Goal: Task Accomplishment & Management: Complete application form

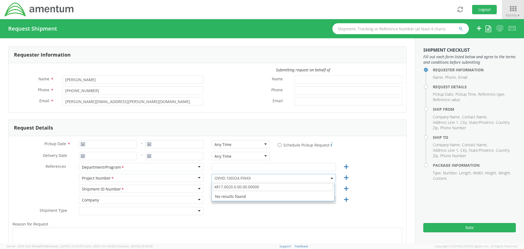
select select "OVHD.100324.FINXX"
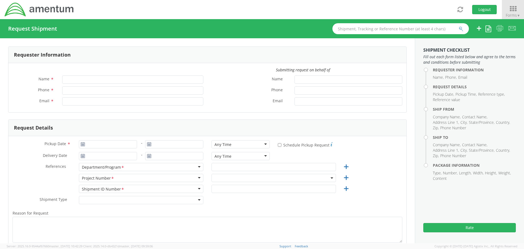
type input "[PERSON_NAME]"
type input "[PHONE_NUMBER]"
type input "[PERSON_NAME][EMAIL_ADDRESS][PERSON_NAME][DOMAIN_NAME]"
select select "ADMN.100123.SVDSK"
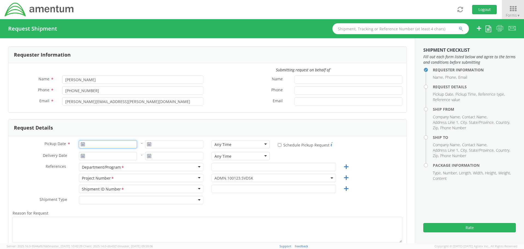
type input "08/12/2025"
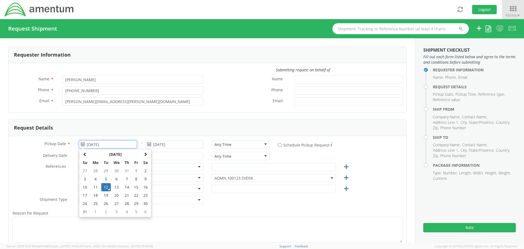
click at [113, 144] on input "08/12/2025" at bounding box center [108, 144] width 58 height 8
click at [106, 186] on td "12" at bounding box center [106, 187] width 10 height 8
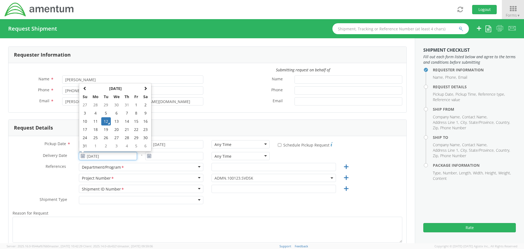
click at [103, 156] on input "08/12/2025" at bounding box center [108, 156] width 58 height 8
click at [117, 120] on td "13" at bounding box center [116, 121] width 11 height 8
type input "08/13/2025"
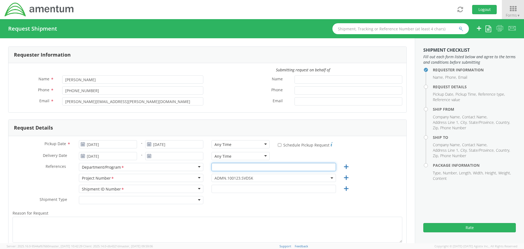
click at [231, 167] on input "text" at bounding box center [273, 167] width 124 height 8
type input "TOS"
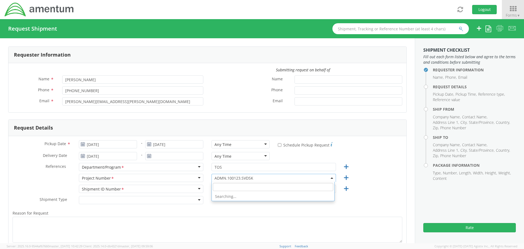
click at [226, 179] on span "ADMN.100123.SVDSK" at bounding box center [273, 177] width 118 height 5
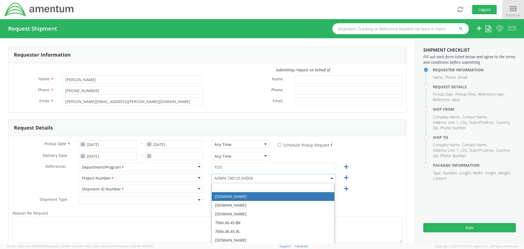
click at [222, 185] on input "search" at bounding box center [273, 187] width 120 height 8
paste input "OVHD.100468.RL000"
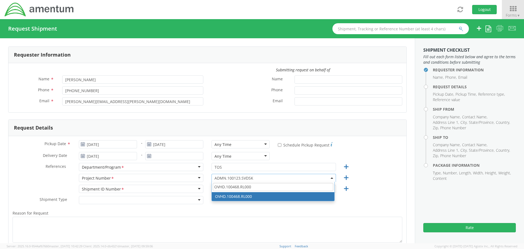
type input "OVHD.100468.RL000"
select select "OVHD.100468.RL000"
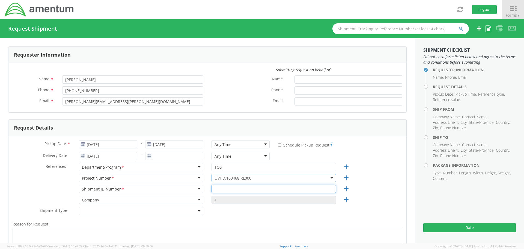
click at [221, 187] on input "text" at bounding box center [273, 188] width 124 height 8
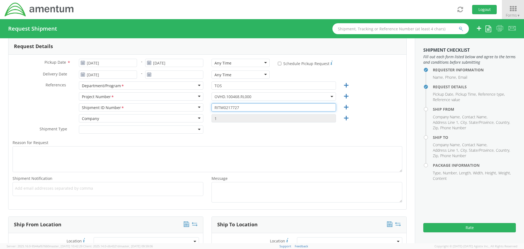
scroll to position [82, 0]
type input "RITM0217727"
click at [95, 128] on div at bounding box center [141, 129] width 124 height 8
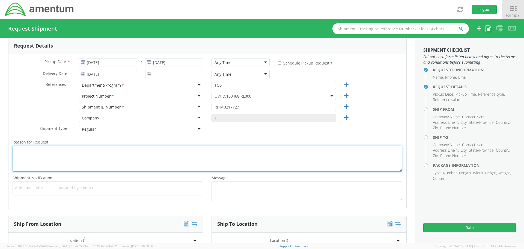
click at [86, 153] on textarea "Reason for Request *" at bounding box center [208, 158] width 390 height 26
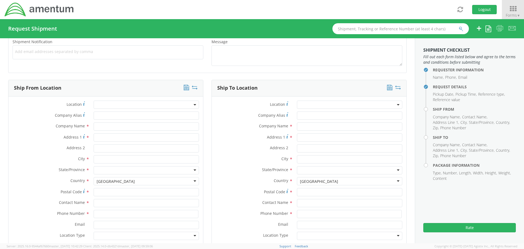
scroll to position [218, 0]
type textarea "Shipping iPhone"
click at [106, 125] on input "text" at bounding box center [146, 126] width 105 height 8
type input "Amentum"
type input "19713 Midas Court"
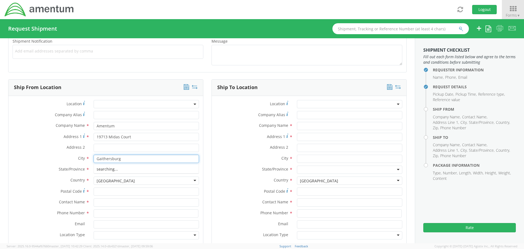
type input "Gaithersburg"
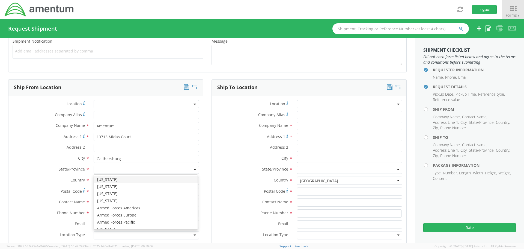
type input "m"
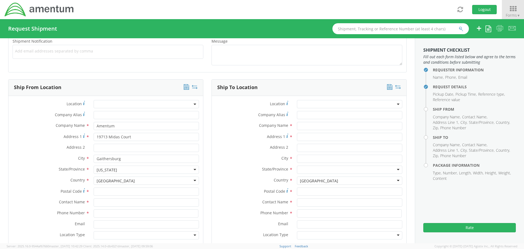
scroll to position [0, 0]
click at [114, 189] on input "Postal Code *" at bounding box center [146, 191] width 105 height 8
type input "20879"
click at [112, 202] on input "text" at bounding box center [146, 202] width 105 height 8
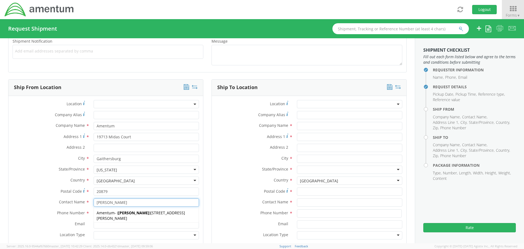
type input "[PERSON_NAME]"
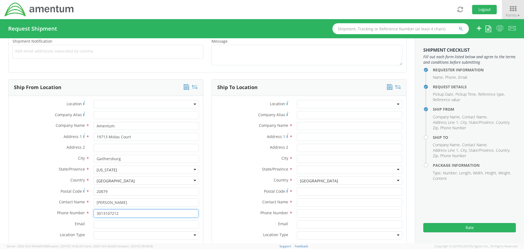
type input "3013107212"
type input "Millie.Greene@amentum.com"
click at [109, 235] on div at bounding box center [146, 235] width 105 height 8
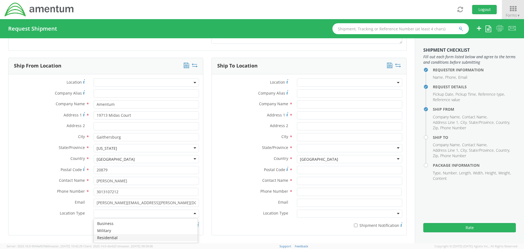
scroll to position [300, 0]
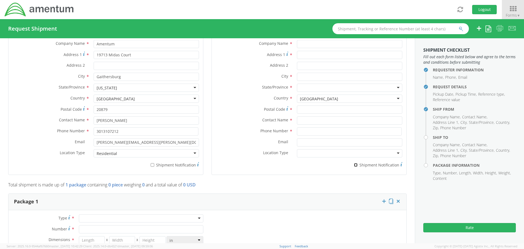
click at [354, 165] on input "* Shipment Notification" at bounding box center [356, 165] width 4 height 4
checkbox input "true"
click at [151, 165] on input "* Shipment Notification" at bounding box center [153, 165] width 4 height 4
checkbox input "true"
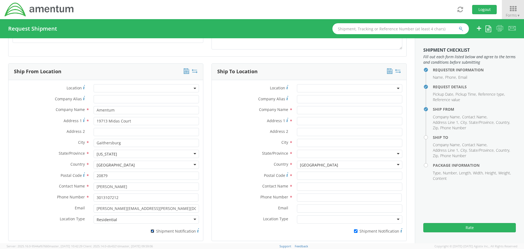
scroll to position [218, 0]
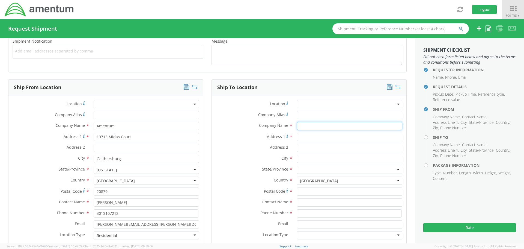
click at [309, 123] on input "text" at bounding box center [349, 126] width 105 height 8
type input "Amentum"
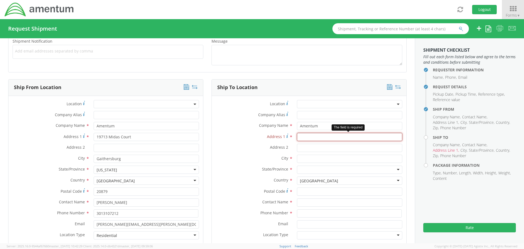
click at [304, 136] on input "Address 1 *" at bounding box center [349, 137] width 105 height 8
paste input "2628 Seton Dr"
type input "2628 Seton Dr"
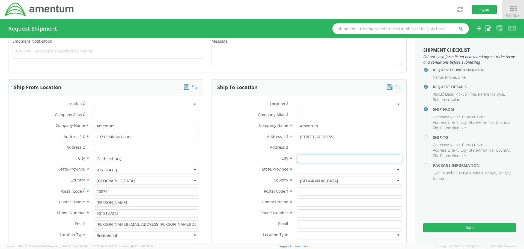
click at [310, 156] on input "text" at bounding box center [349, 158] width 105 height 8
type input "Avon"
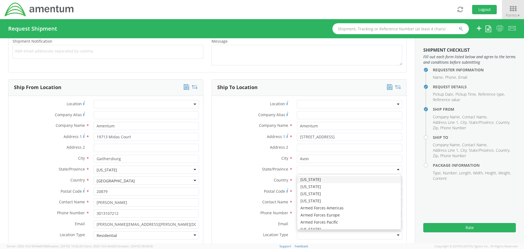
type input "o"
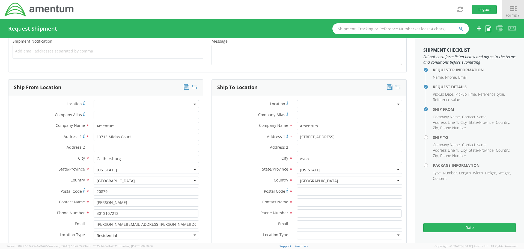
scroll to position [0, 0]
click at [309, 190] on input "Postal Code *" at bounding box center [349, 191] width 105 height 8
type input "44011"
click at [310, 205] on input "text" at bounding box center [349, 202] width 105 height 8
type input "Chris Coy"
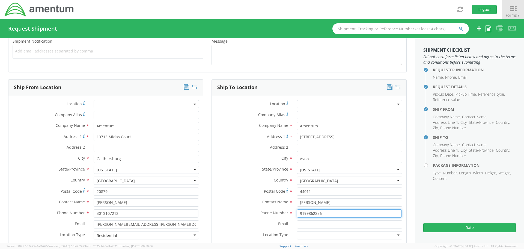
type input "9199862856"
click at [309, 222] on input "Email *" at bounding box center [349, 224] width 105 height 8
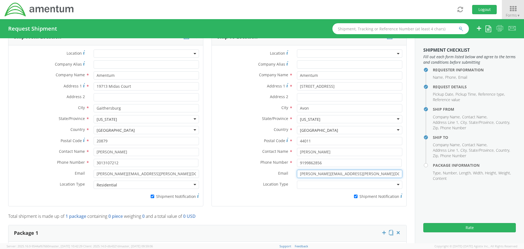
scroll to position [273, 0]
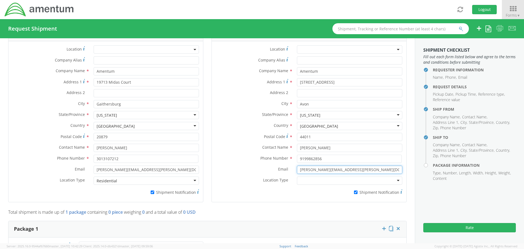
type input "Chris.Coy@amentum.com"
click at [300, 179] on div at bounding box center [349, 180] width 105 height 8
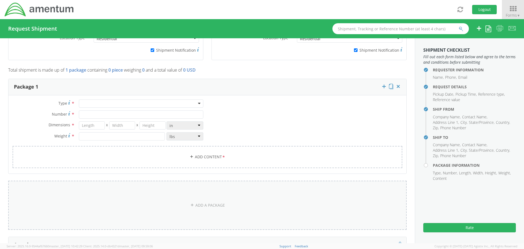
scroll to position [437, 0]
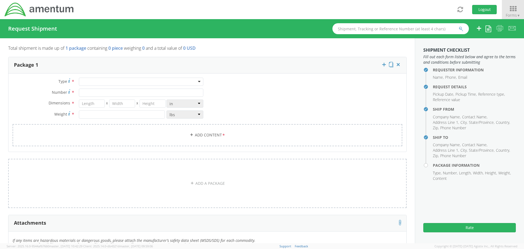
click at [196, 82] on div at bounding box center [141, 81] width 124 height 8
click at [124, 93] on input "Number *" at bounding box center [141, 92] width 124 height 8
type input "1"
click at [94, 105] on input "number" at bounding box center [92, 103] width 26 height 8
type input "9"
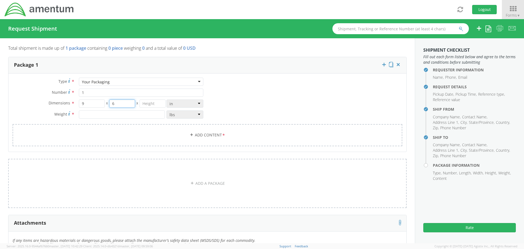
type input "6"
type input "4"
click at [87, 113] on input "number" at bounding box center [122, 114] width 86 height 8
type input "2"
click at [182, 133] on link "Add Content *" at bounding box center [208, 135] width 390 height 22
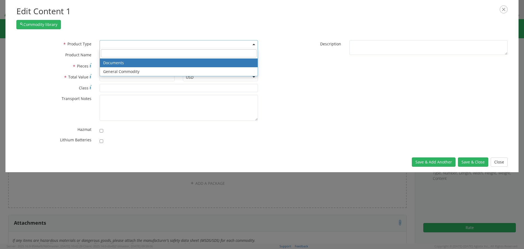
click at [120, 41] on span at bounding box center [179, 44] width 158 height 8
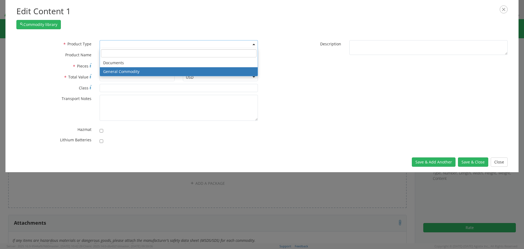
select select "COMMODITY"
type input "General Commodity"
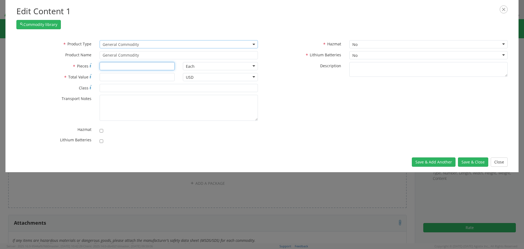
click at [116, 68] on input "* Pieces" at bounding box center [137, 66] width 75 height 8
type input "1"
click at [117, 77] on input "* Total Value" at bounding box center [137, 77] width 75 height 8
type input "350"
click at [375, 55] on div "No" at bounding box center [428, 55] width 158 height 8
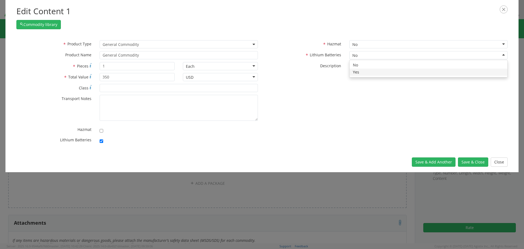
checkbox input "true"
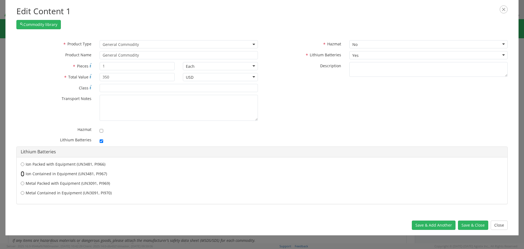
click at [22, 167] on input "Ion Contained in Equipment (UN3481, PI967)" at bounding box center [23, 163] width 4 height 5
radio input "true"
click at [475, 224] on button "Save & Close" at bounding box center [473, 224] width 30 height 9
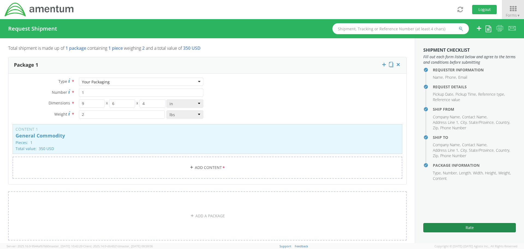
click at [474, 224] on button "Rate" at bounding box center [469, 227] width 93 height 9
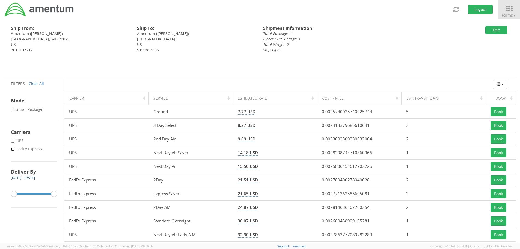
click at [13, 148] on input "* FedEx Express" at bounding box center [13, 149] width 4 height 4
checkbox input "true"
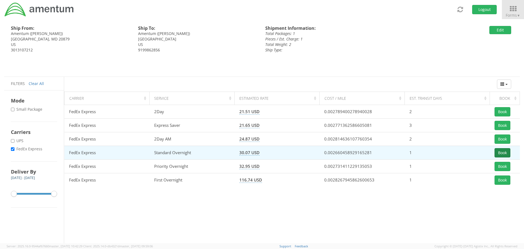
click at [503, 152] on button "Book" at bounding box center [502, 152] width 16 height 9
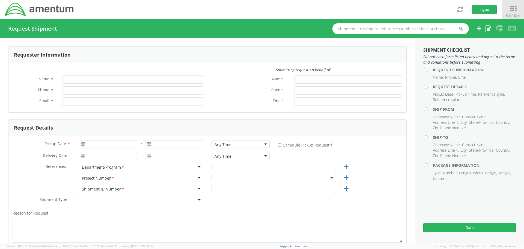
type input "[PERSON_NAME]"
type input "[PHONE_NUMBER]"
type input "[PERSON_NAME][EMAIL_ADDRESS][PERSON_NAME][DOMAIN_NAME]"
select select "ADMN.100123.SVDSK"
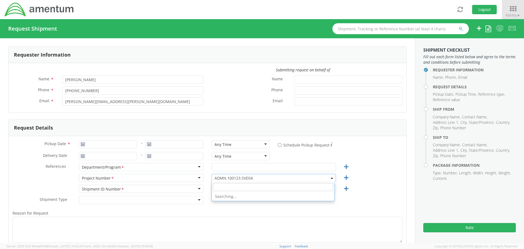
click at [218, 176] on span "ADMN.100123.SVDSK" at bounding box center [273, 178] width 124 height 8
click at [217, 185] on input "search" at bounding box center [273, 187] width 120 height 8
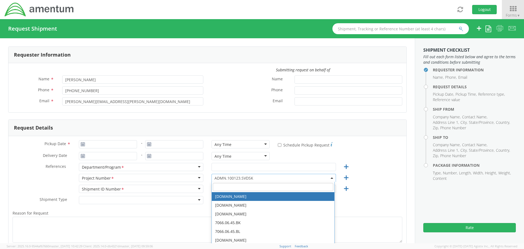
paste input "4817.0020.0.00.UUUUUU.00.00000"
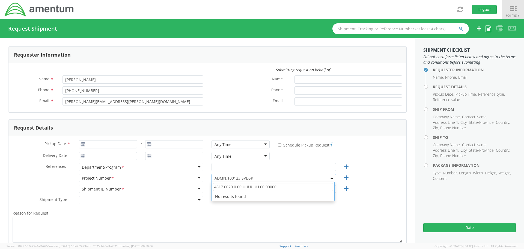
click at [227, 184] on input "4817.0020.0.00.UUUUUU.00.00000" at bounding box center [273, 187] width 120 height 8
paste input "6097.5.000.00.F.00.0.00W.000"
click at [243, 186] on input "6097.5.000.00.F.00.0.00W.0000" at bounding box center [273, 187] width 120 height 8
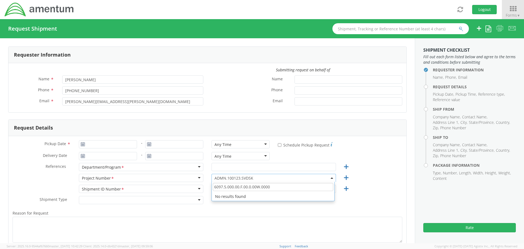
click at [243, 186] on input "6097.5.000.00.F.00.0.00W.0000" at bounding box center [273, 187] width 120 height 8
paste input "4.000.00.F.00.0.00W."
type input "6097.4.000.00.F.00.0.00W.000"
